Goal: Browse casually

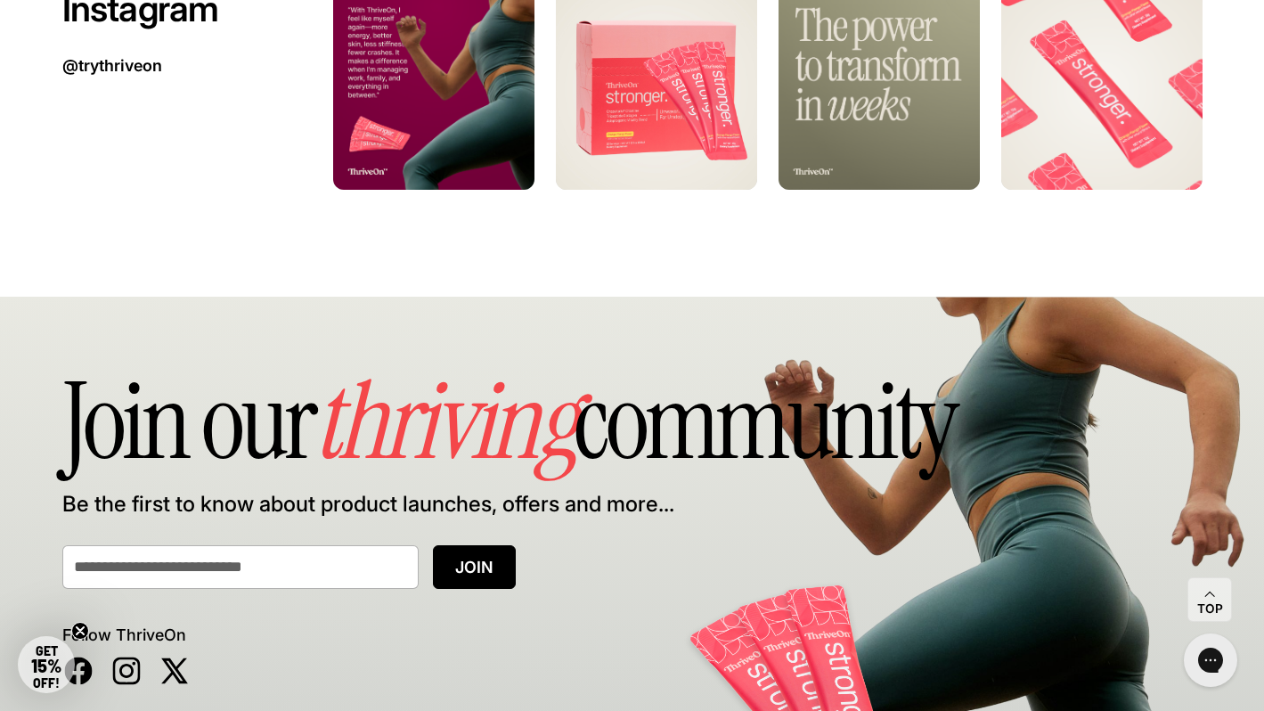
scroll to position [11238, 0]
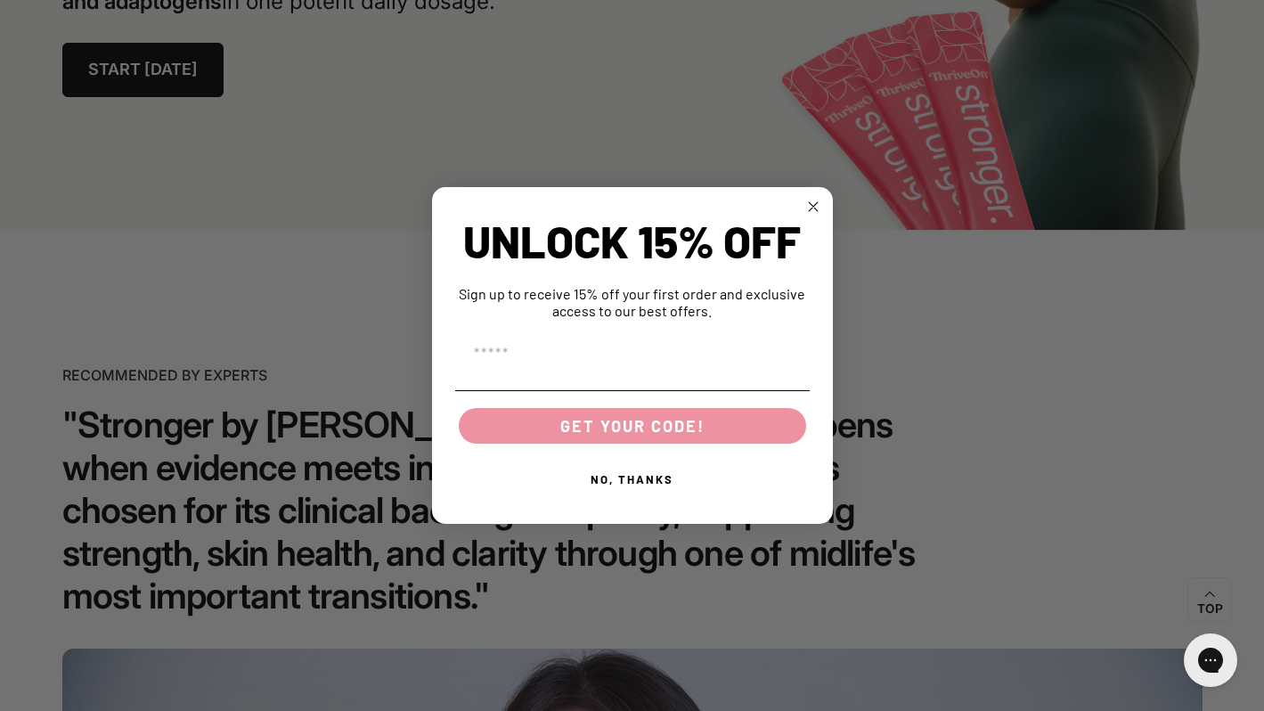
scroll to position [7796, 0]
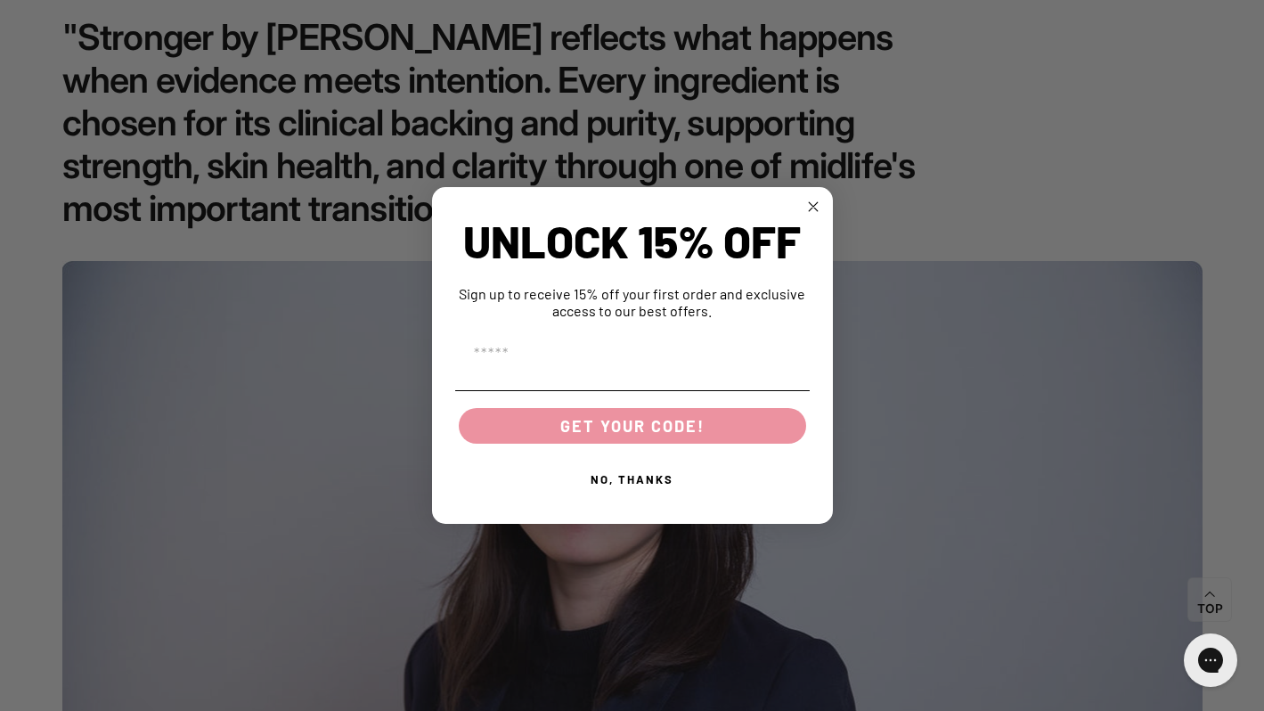
click at [815, 202] on icon "Close dialog" at bounding box center [813, 206] width 9 height 9
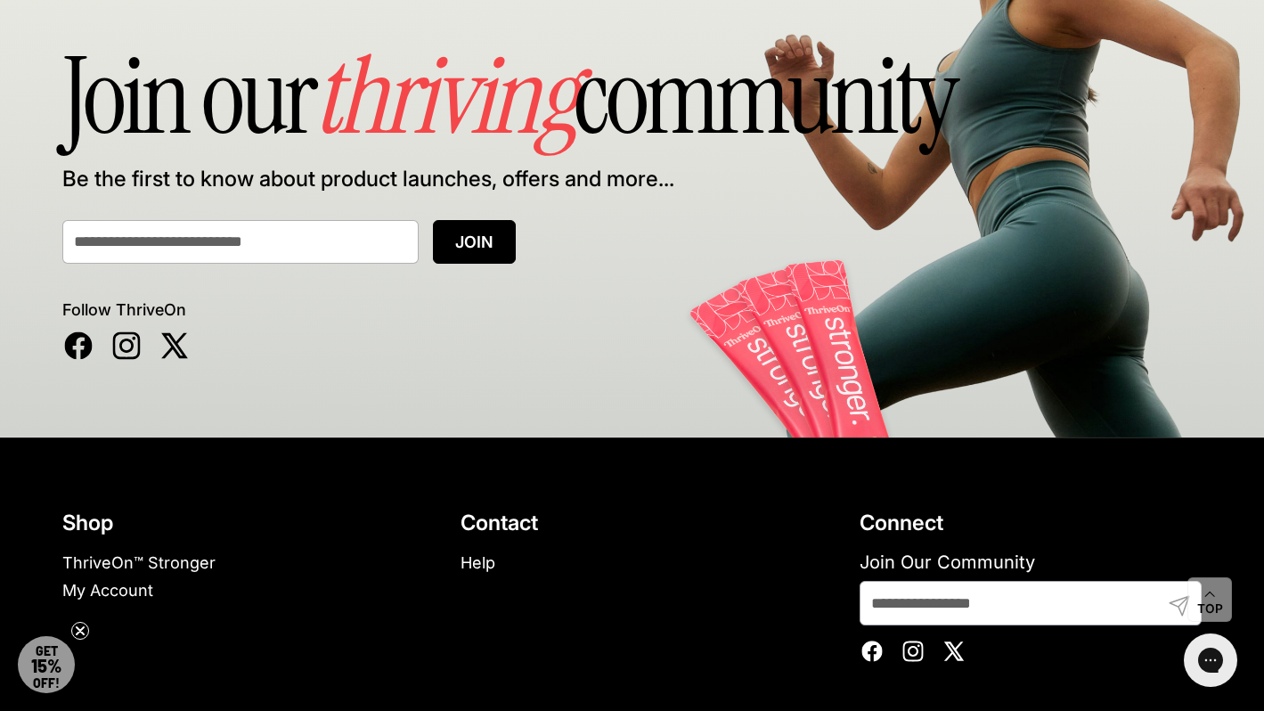
scroll to position [11238, 0]
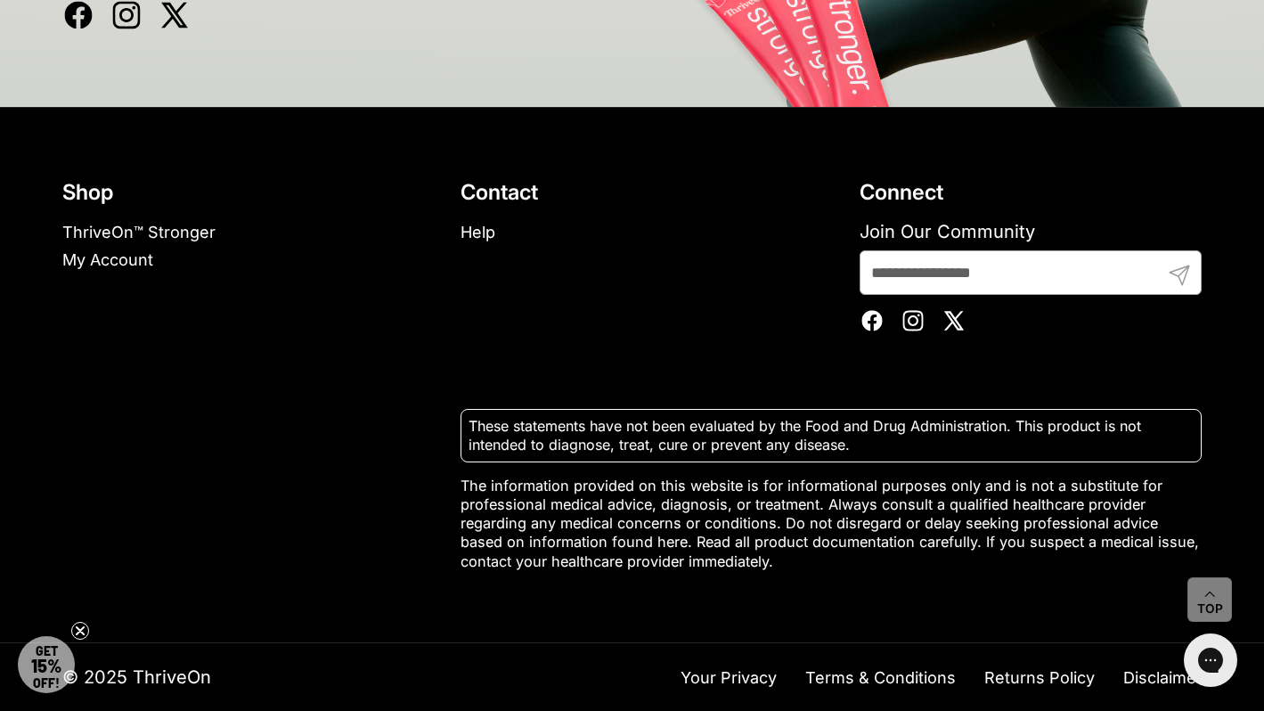
click at [78, 629] on icon "Close teaser" at bounding box center [80, 630] width 7 height 7
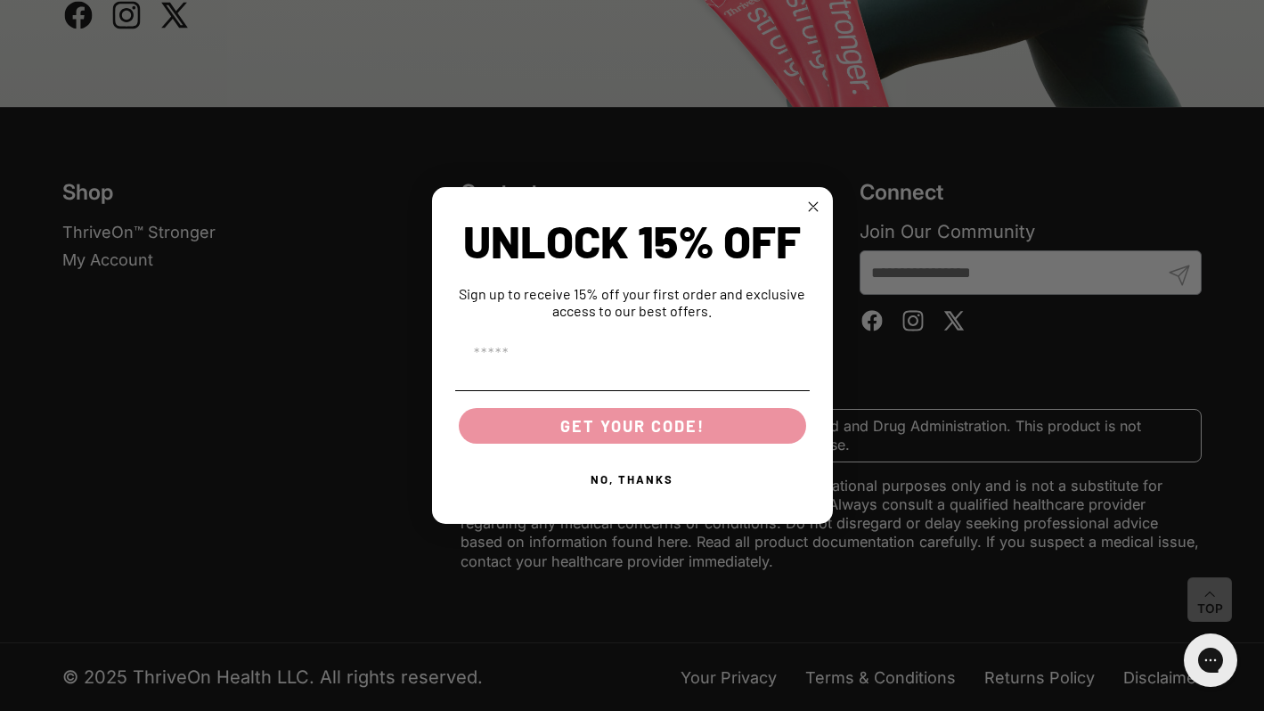
click at [816, 200] on circle "Close dialog" at bounding box center [812, 206] width 20 height 20
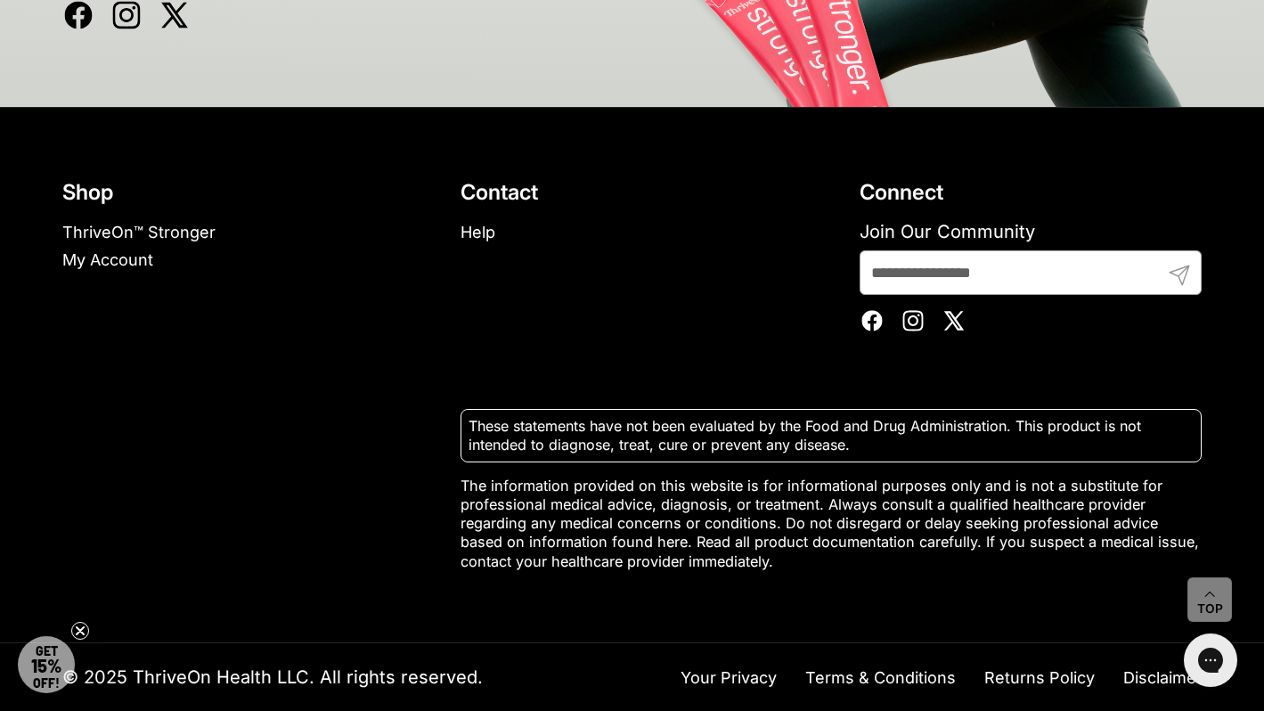
click at [79, 628] on circle "Close teaser" at bounding box center [80, 630] width 17 height 17
